Goal: Navigation & Orientation: Understand site structure

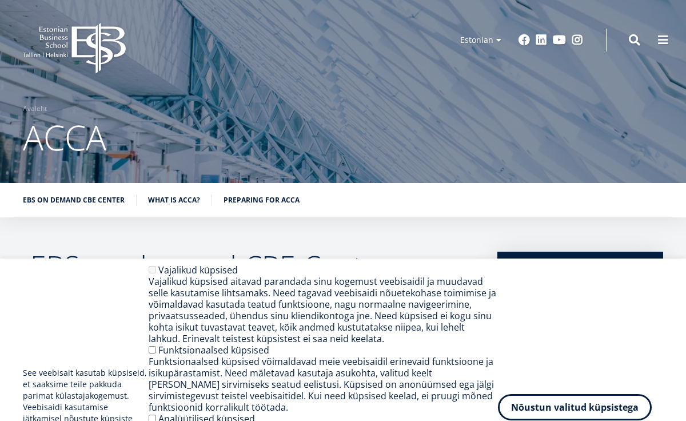
scroll to position [2185, 0]
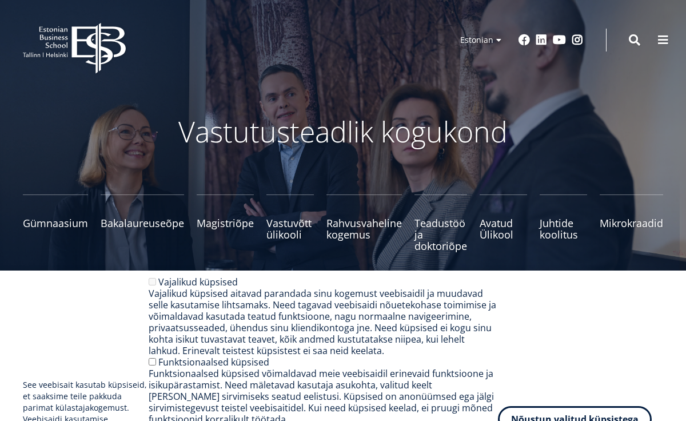
scroll to position [1527, 0]
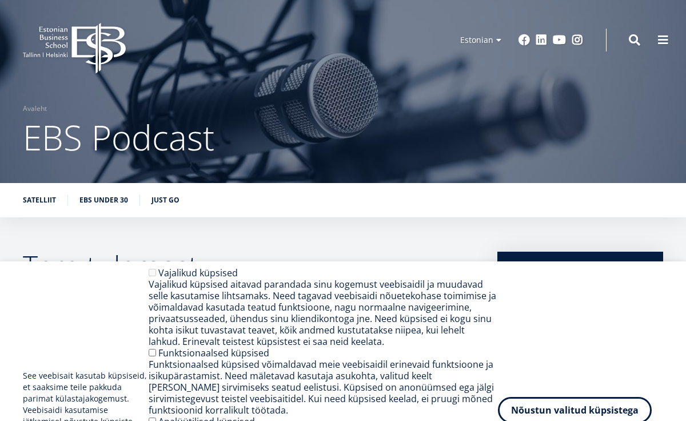
scroll to position [1927, 0]
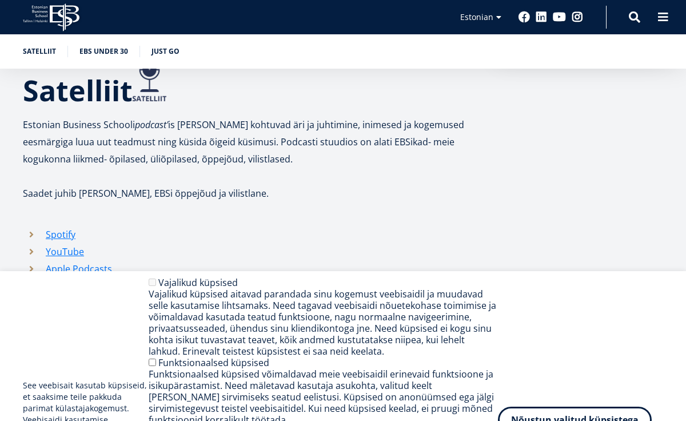
scroll to position [1927, 0]
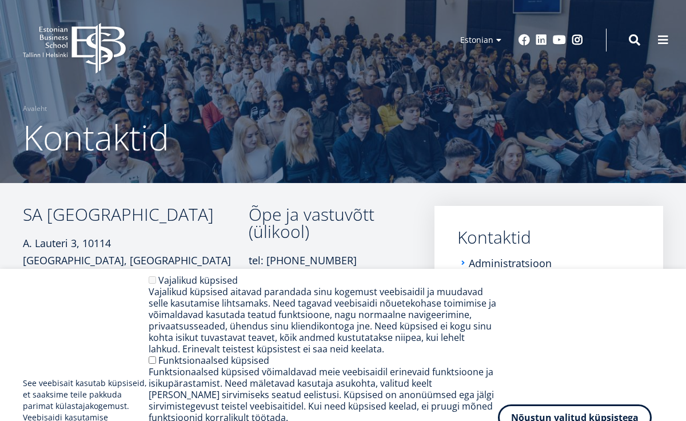
scroll to position [591, 0]
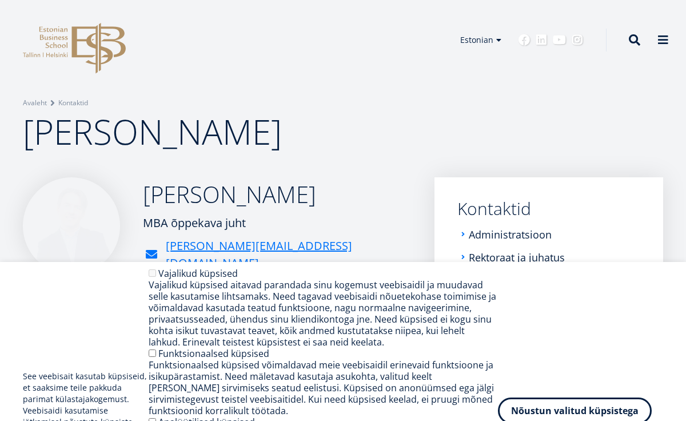
scroll to position [700, 0]
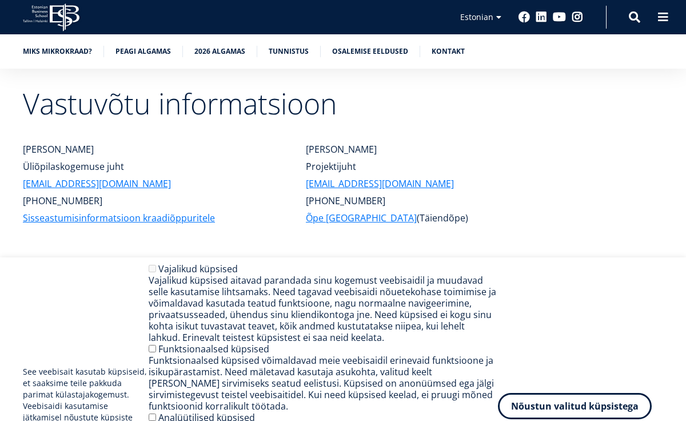
scroll to position [5369, 0]
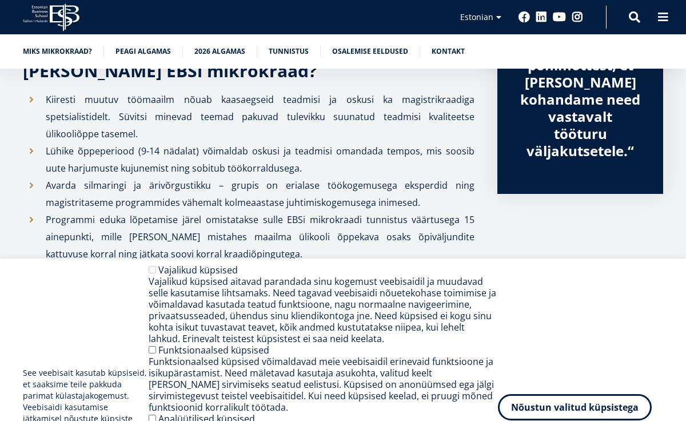
scroll to position [5324, 0]
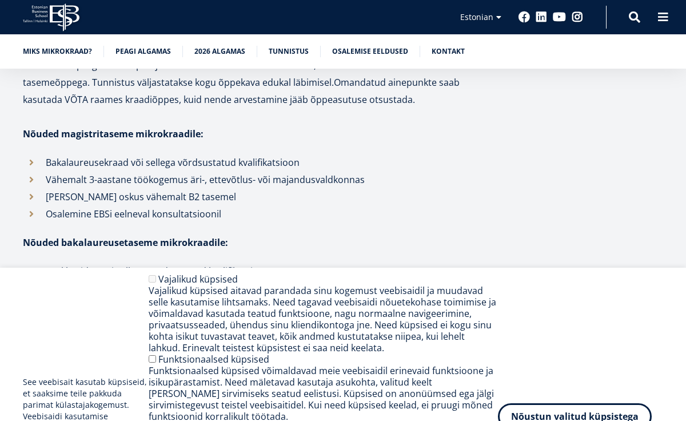
scroll to position [5324, 0]
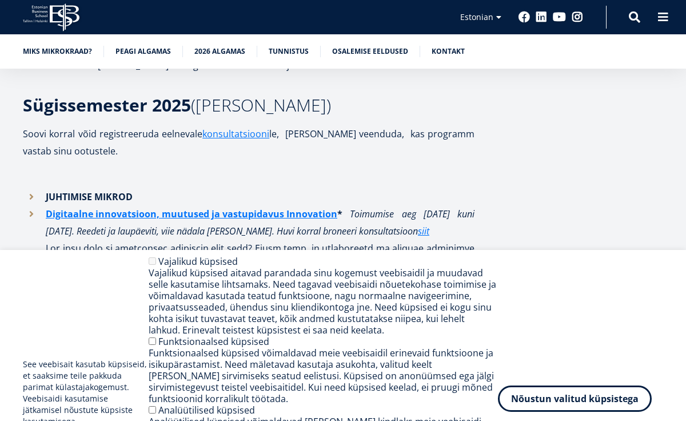
scroll to position [5324, 0]
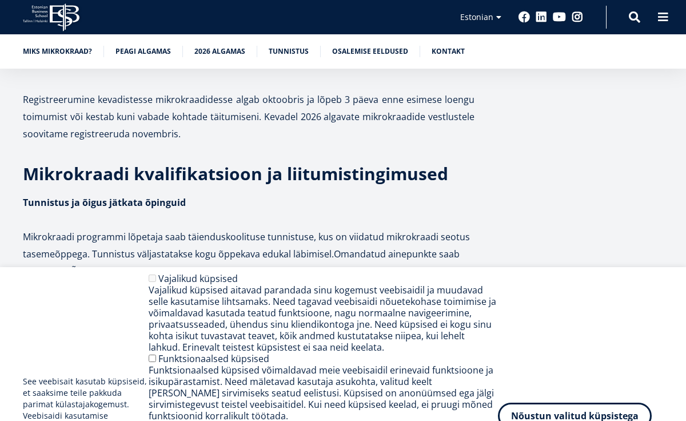
scroll to position [5324, 0]
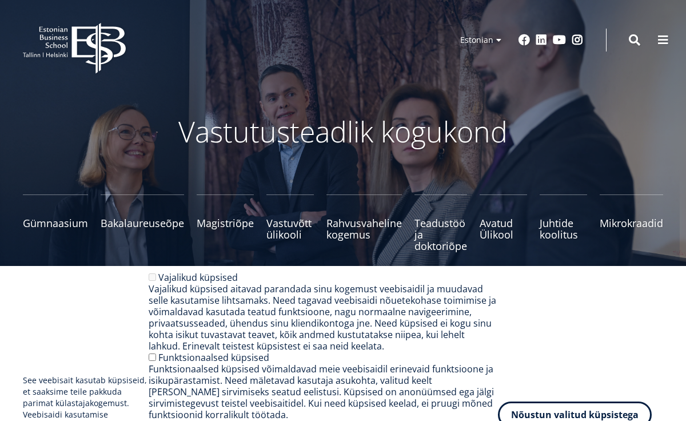
scroll to position [1527, 0]
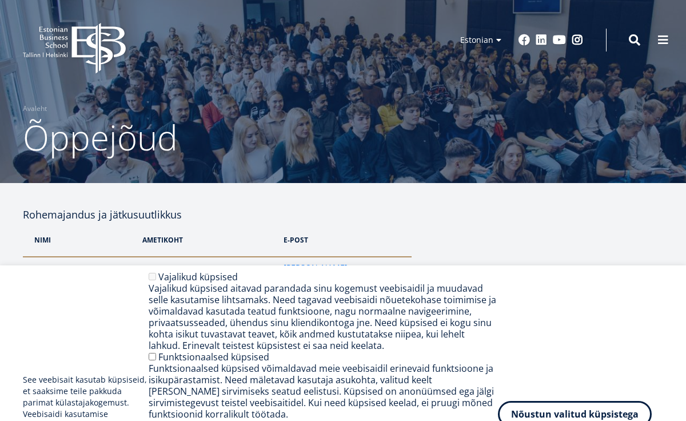
scroll to position [2197, 0]
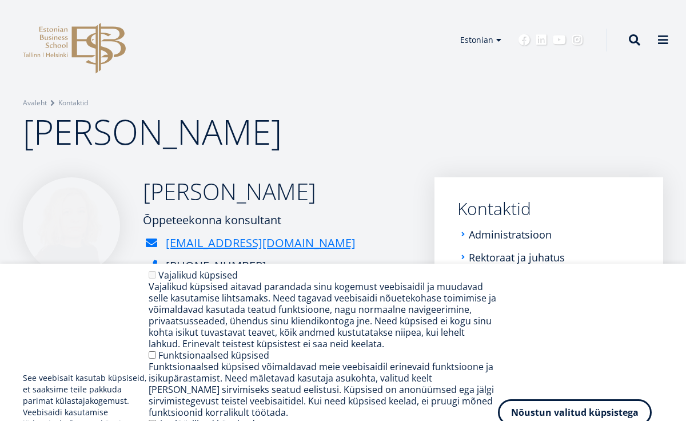
scroll to position [391, 0]
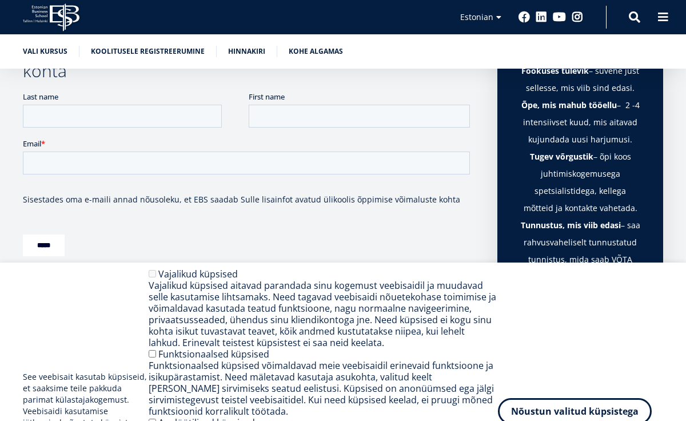
scroll to position [2862, 0]
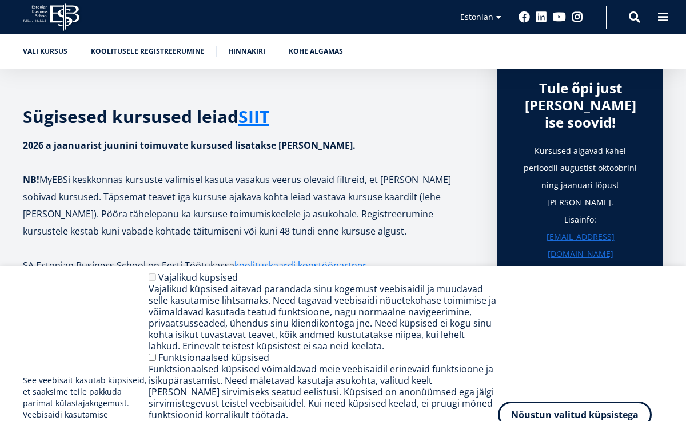
scroll to position [2862, 0]
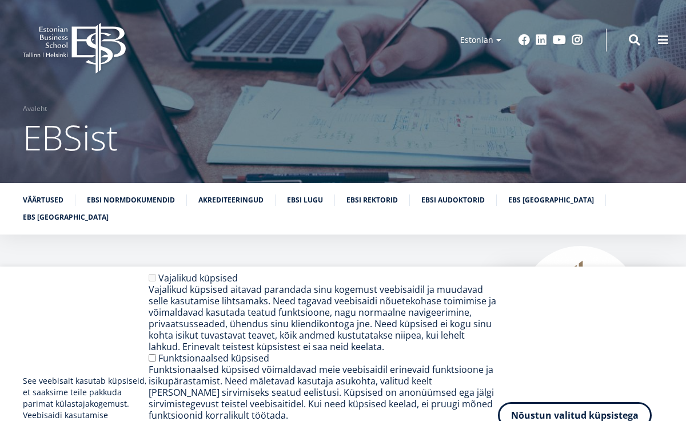
scroll to position [5421, 0]
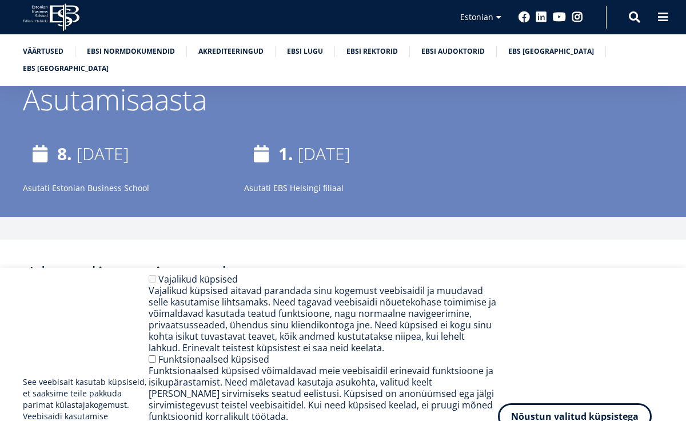
scroll to position [5421, 0]
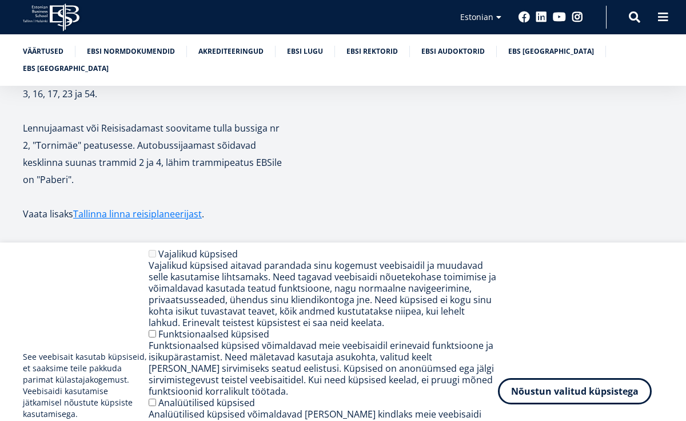
scroll to position [5467, 0]
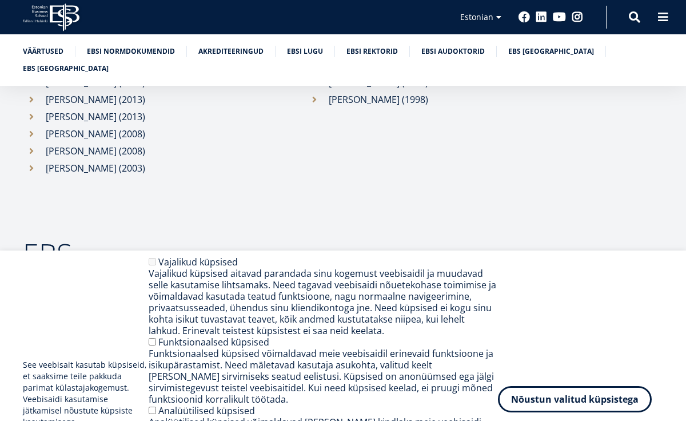
scroll to position [5467, 0]
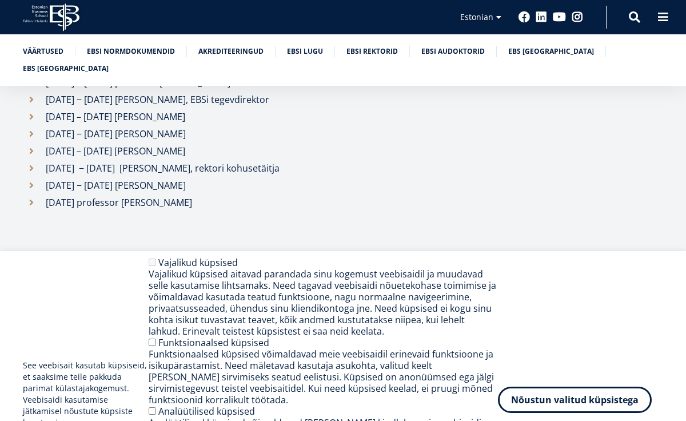
scroll to position [5421, 0]
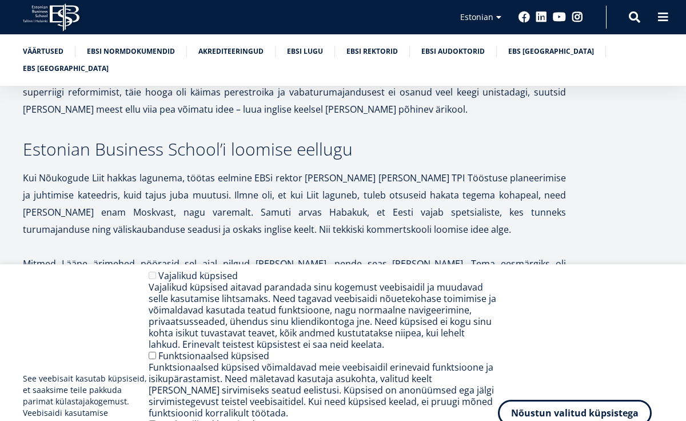
scroll to position [5421, 0]
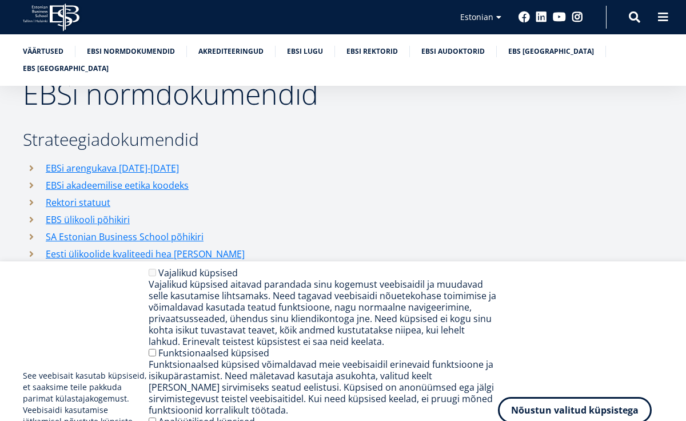
scroll to position [5421, 0]
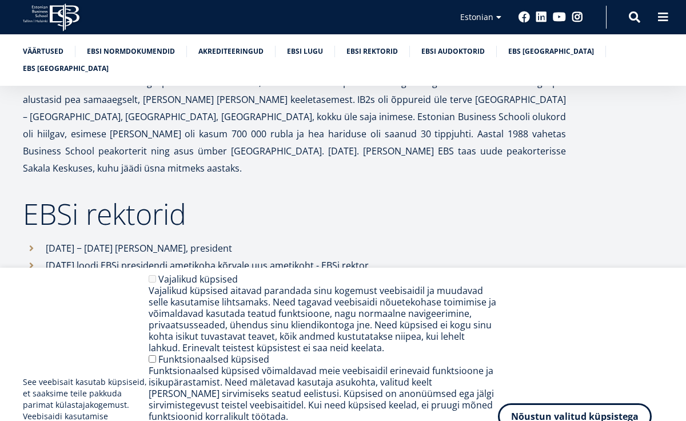
scroll to position [5421, 0]
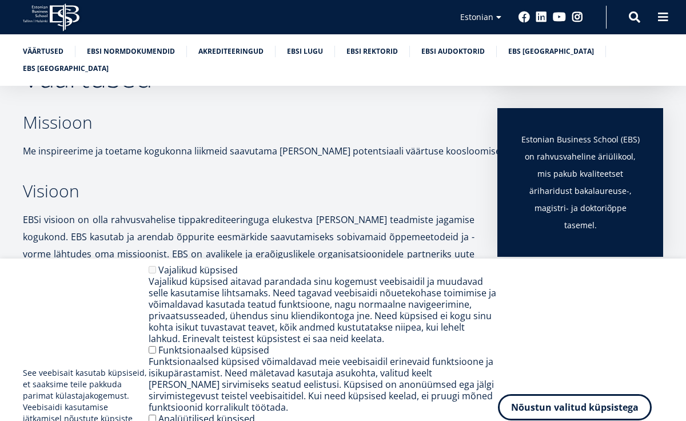
scroll to position [5421, 0]
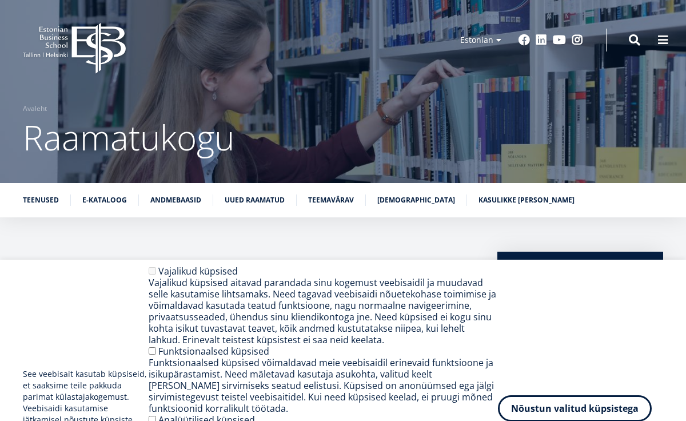
scroll to position [5951, 0]
